Goal: Task Accomplishment & Management: Manage account settings

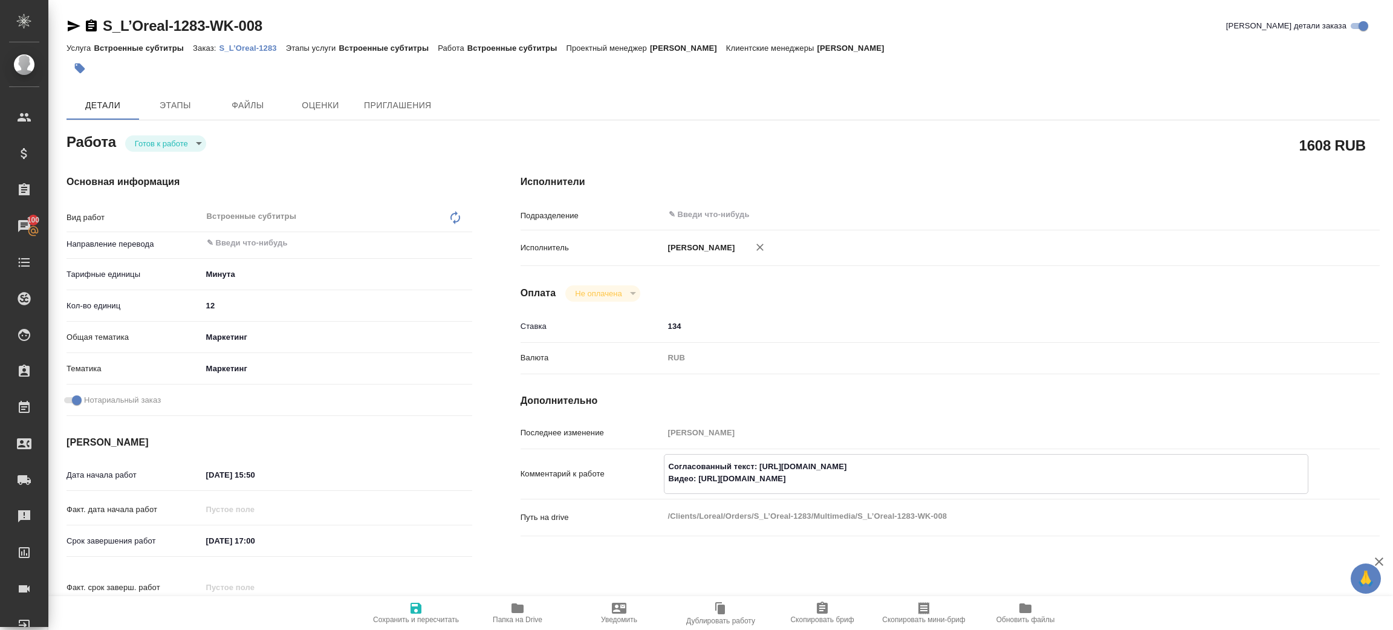
drag, startPoint x: 698, startPoint y: 478, endPoint x: 940, endPoint y: 469, distance: 242.0
click at [938, 478] on textarea "Согласованный текст: https://drive.awatera.com/s/MmfB4fNd7AfpsPy Видео: https:/…" at bounding box center [986, 473] width 643 height 33
drag, startPoint x: 761, startPoint y: 466, endPoint x: 995, endPoint y: 462, distance: 234.0
click at [995, 462] on textarea "Согласованный текст: https://drive.awatera.com/s/MmfB4fNd7AfpsPy Видео: https:/…" at bounding box center [986, 473] width 643 height 33
